Goal: Information Seeking & Learning: Learn about a topic

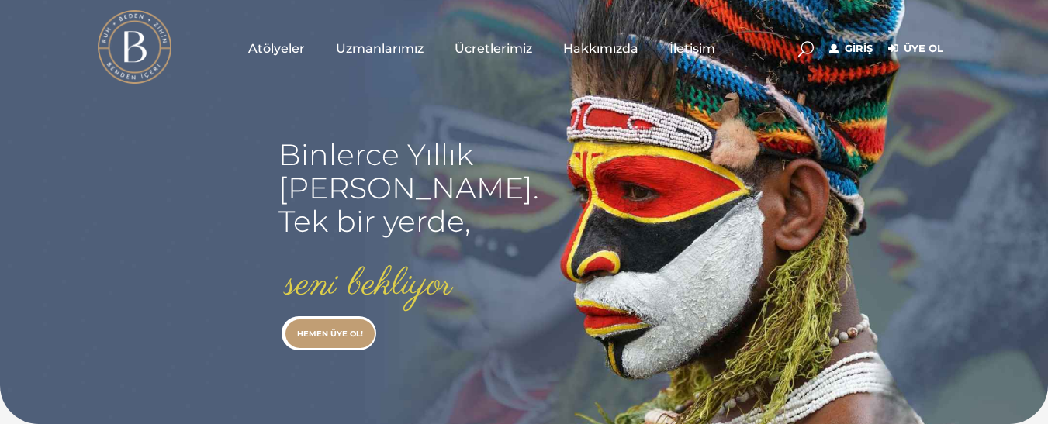
click at [852, 49] on link "Giriş" at bounding box center [850, 49] width 43 height 19
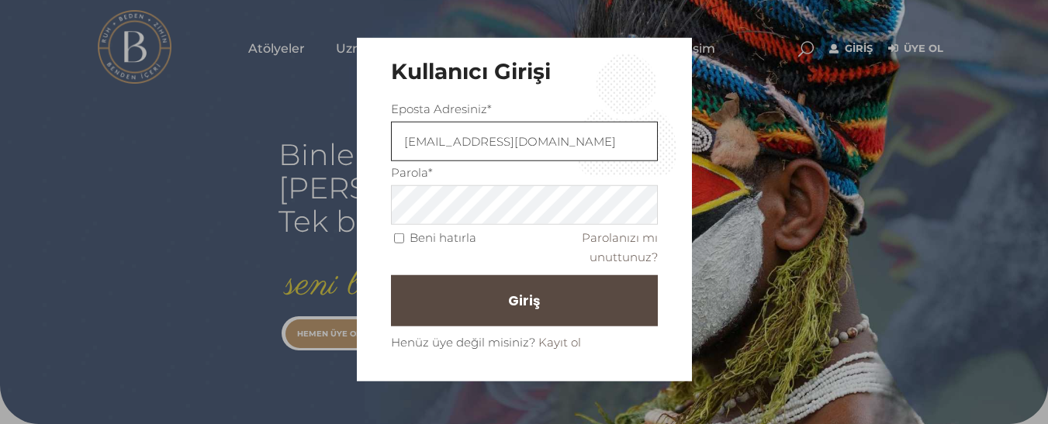
click at [589, 140] on input "[EMAIL_ADDRESS][DOMAIN_NAME]" at bounding box center [524, 142] width 267 height 40
type input "f"
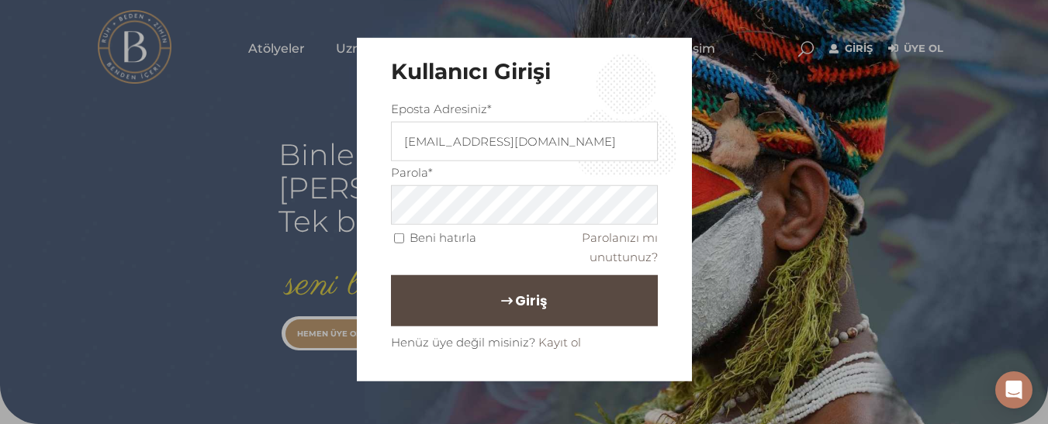
click at [461, 300] on button "Giriş" at bounding box center [524, 300] width 267 height 51
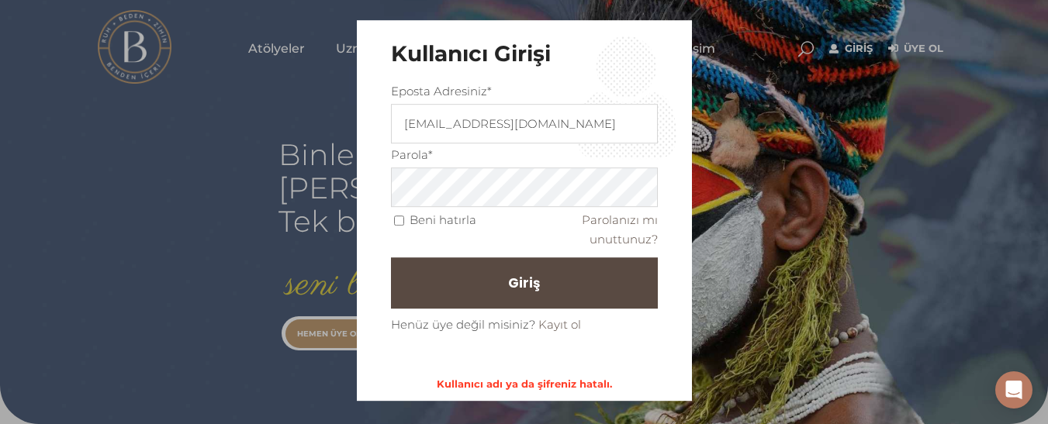
click at [458, 185] on fieldset "Eposta Adresiniz* erdgmsfeyzan@gmaıl.com Parola* Beni hatırla Parolanızı mı unu…" at bounding box center [524, 207] width 267 height 253
click at [869, 308] on div "Kullanıcı Girişi Eposta Adresiniz* erdgmsfeyzan@gmaıl.com Parola* Beni hatırla …" at bounding box center [524, 212] width 1048 height 424
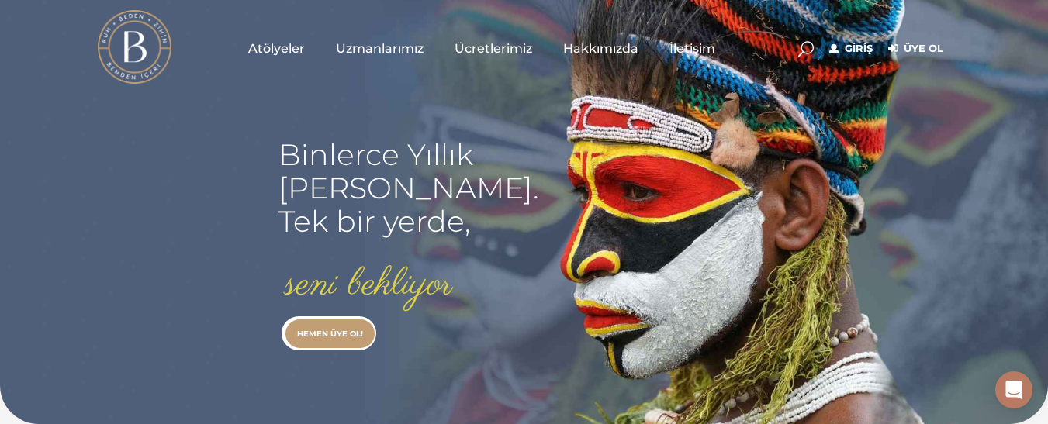
click at [856, 53] on link "Giriş" at bounding box center [850, 49] width 43 height 19
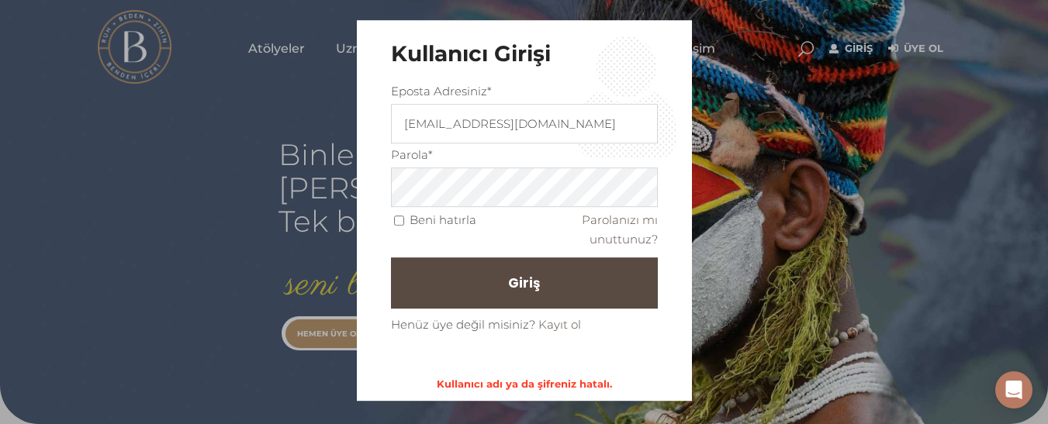
click at [946, 214] on div "Kullanıcı Girişi Eposta Adresiniz* erdgmsfeyzan@gmaıl.com Parola* Beni hatırla …" at bounding box center [524, 212] width 1048 height 424
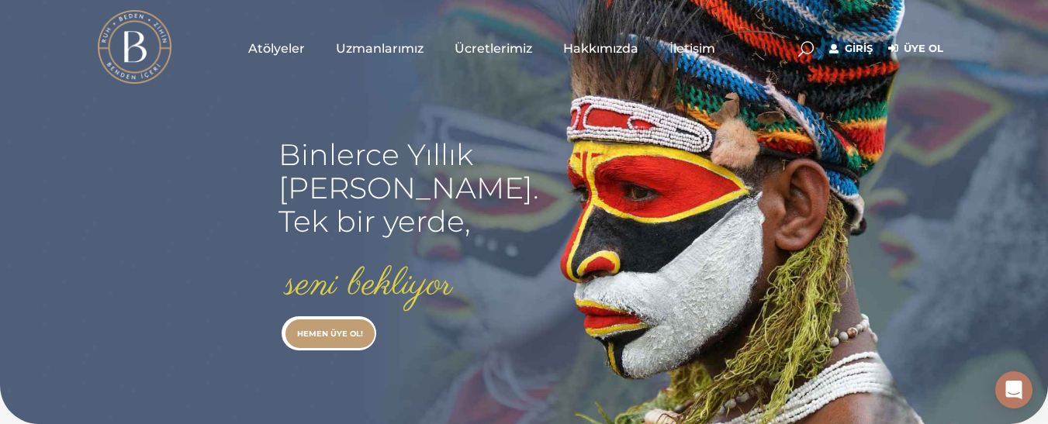
click at [866, 44] on link "Giriş" at bounding box center [850, 49] width 43 height 19
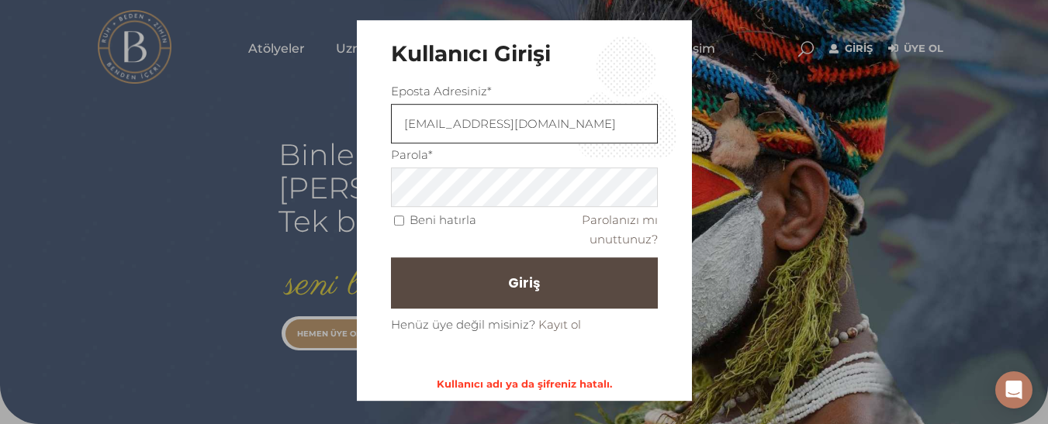
type input "[EMAIL_ADDRESS][DOMAIN_NAME]"
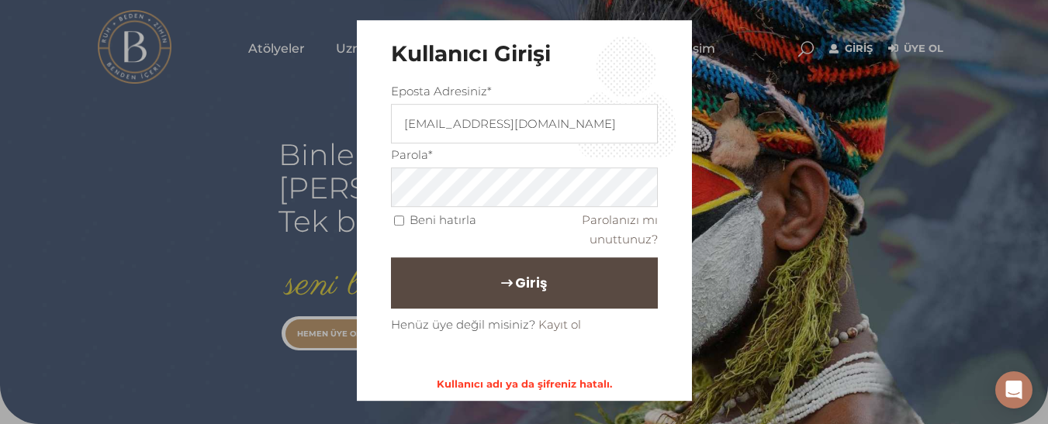
click at [613, 278] on button "Giriş" at bounding box center [524, 282] width 267 height 51
click at [522, 284] on span "Giriş" at bounding box center [531, 283] width 32 height 26
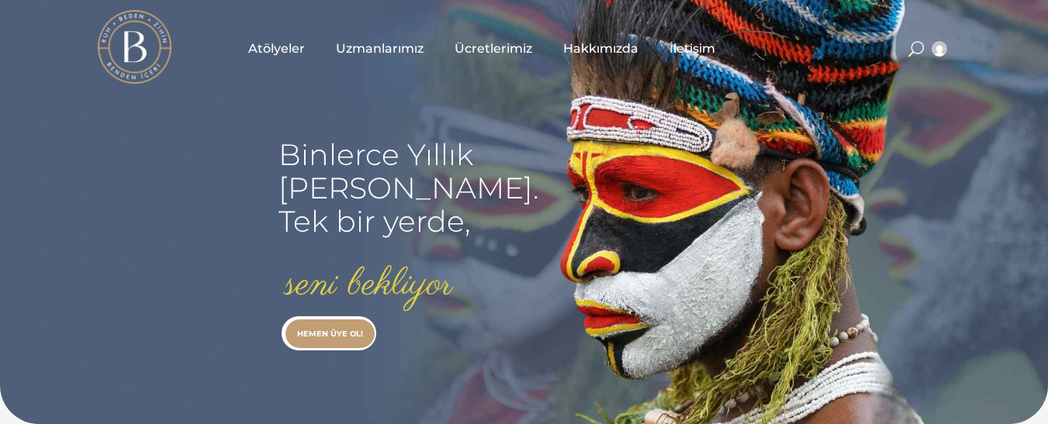
click at [389, 46] on span "Uzmanlarımız" at bounding box center [380, 49] width 88 height 18
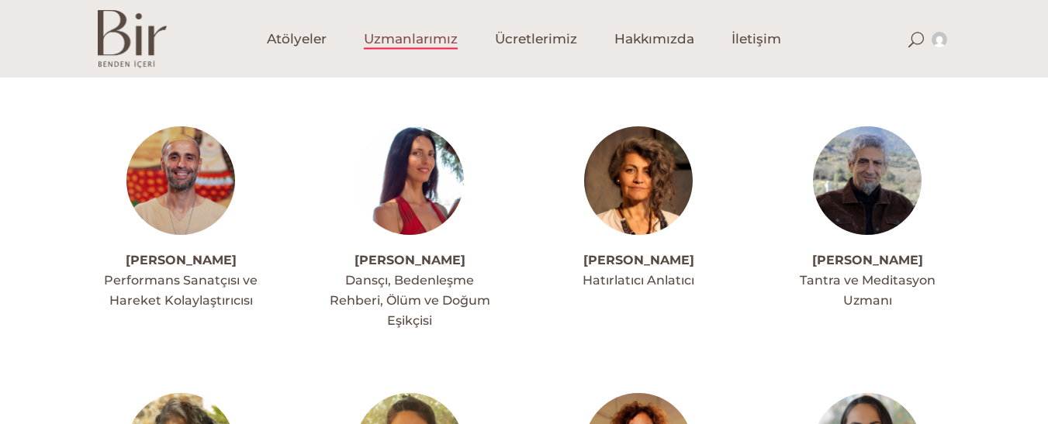
scroll to position [372, 0]
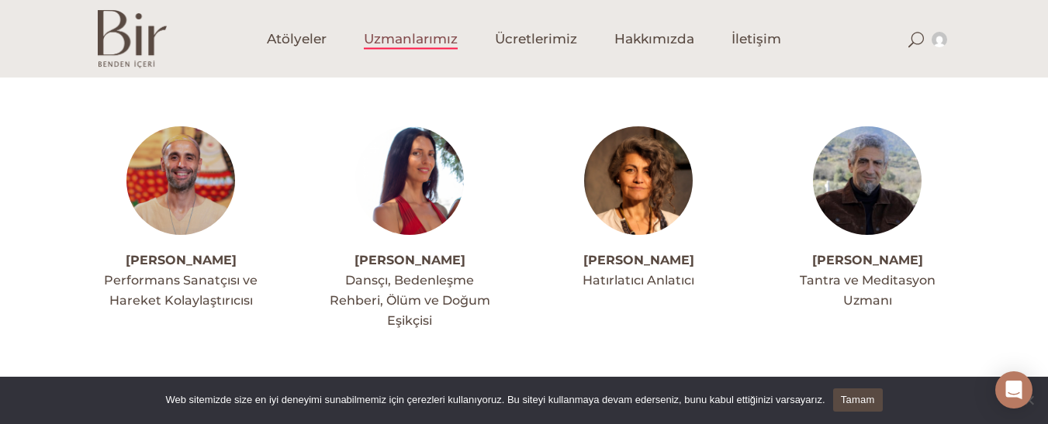
click at [852, 266] on link "[PERSON_NAME]" at bounding box center [867, 260] width 111 height 15
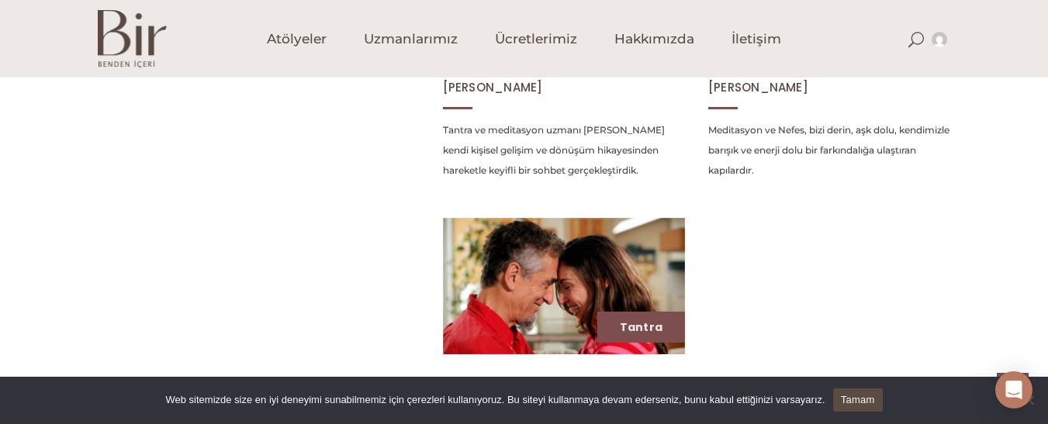
scroll to position [713, 0]
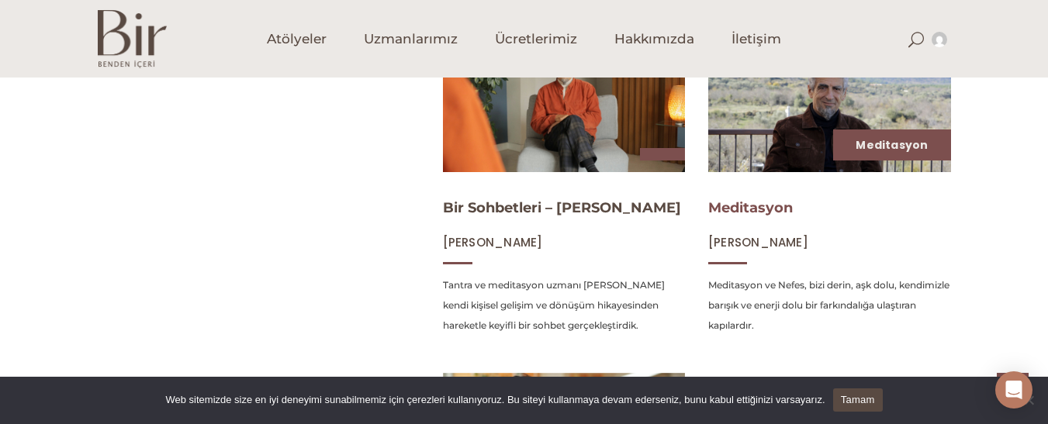
click at [776, 201] on link "Meditasyon" at bounding box center [750, 207] width 85 height 17
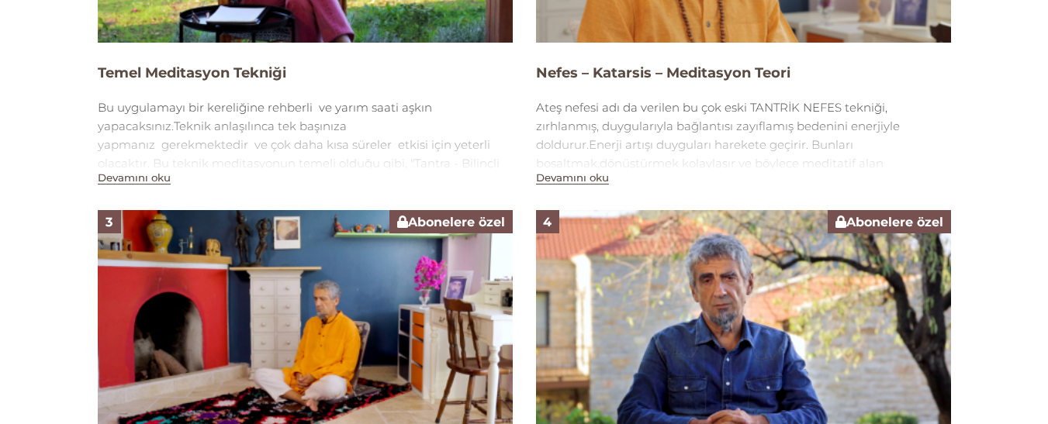
scroll to position [1179, 0]
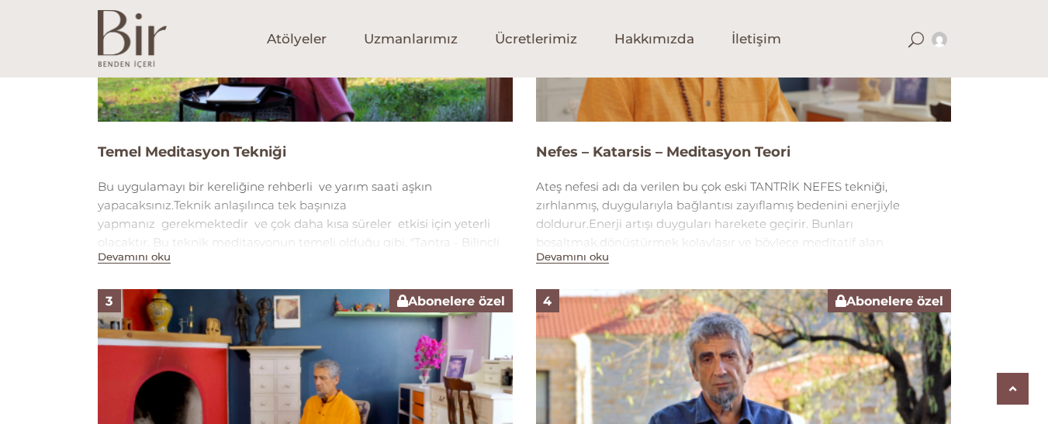
scroll to position [1258, 0]
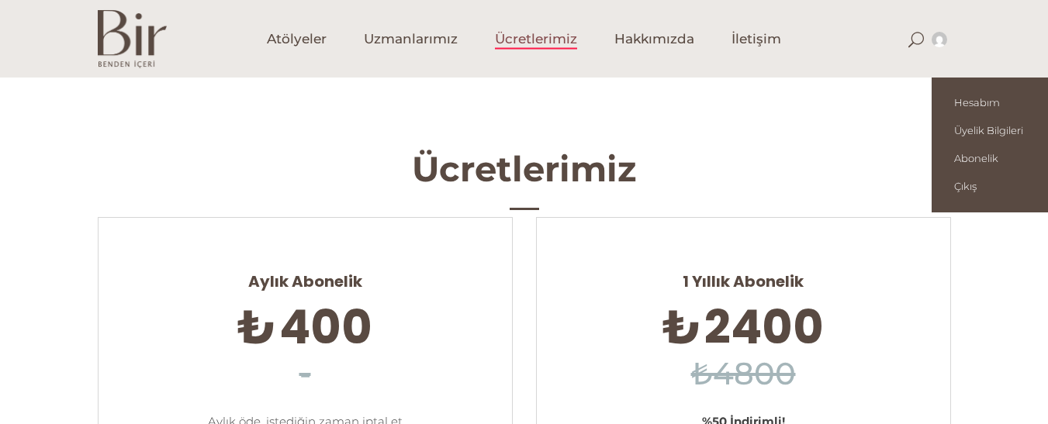
click at [941, 36] on img at bounding box center [939, 40] width 16 height 16
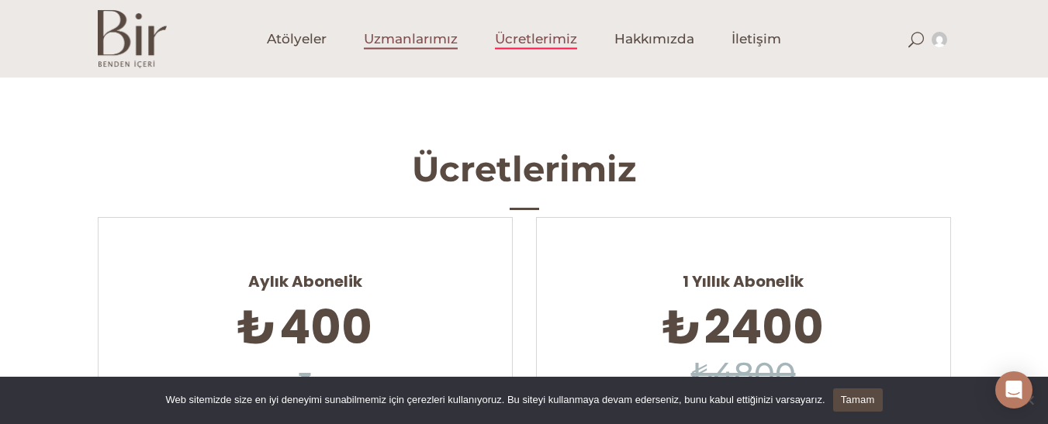
click at [399, 39] on span "Uzmanlarımız" at bounding box center [411, 39] width 94 height 18
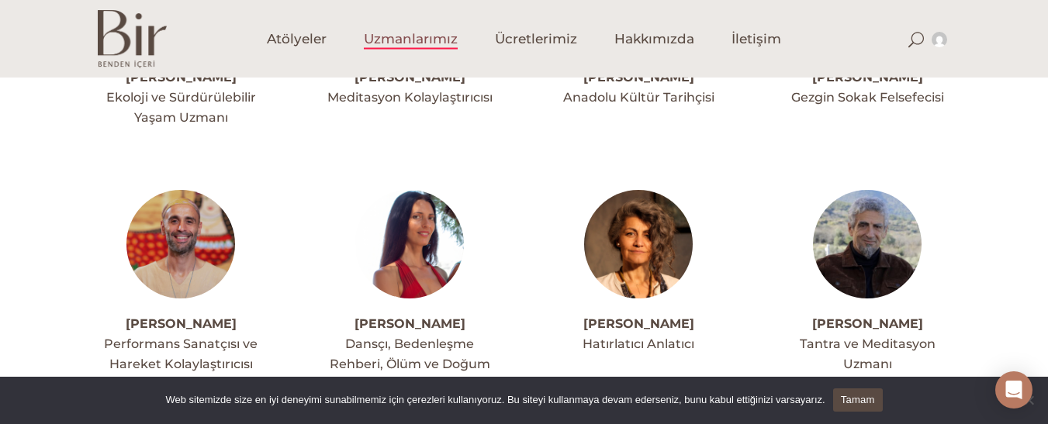
scroll to position [310, 0]
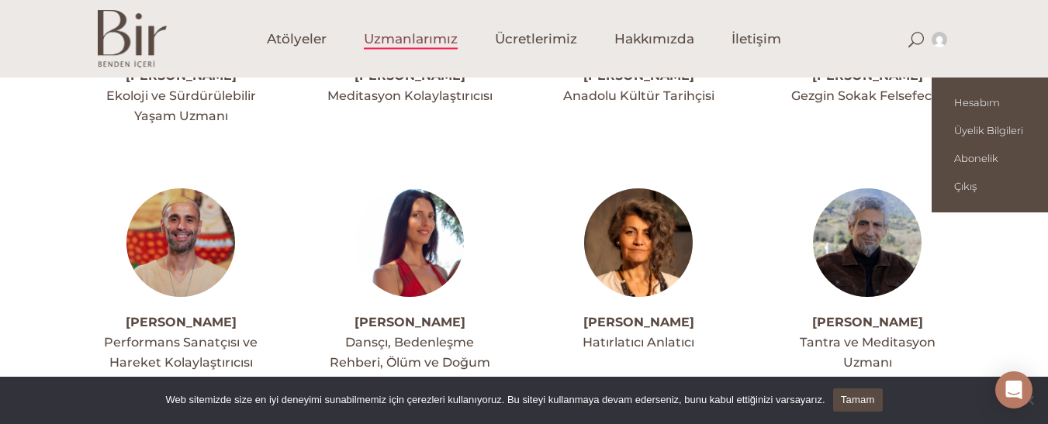
click at [934, 43] on img at bounding box center [939, 40] width 16 height 16
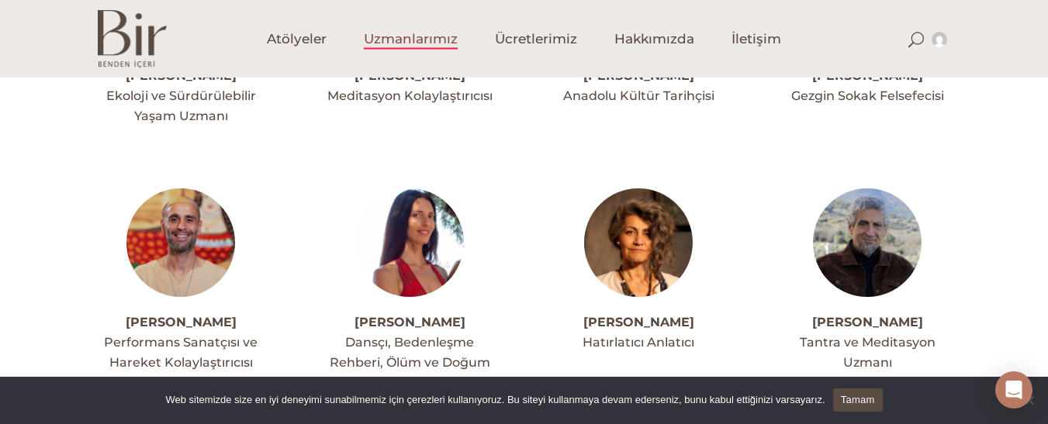
click at [409, 233] on img at bounding box center [409, 242] width 109 height 109
